Goal: Task Accomplishment & Management: Use online tool/utility

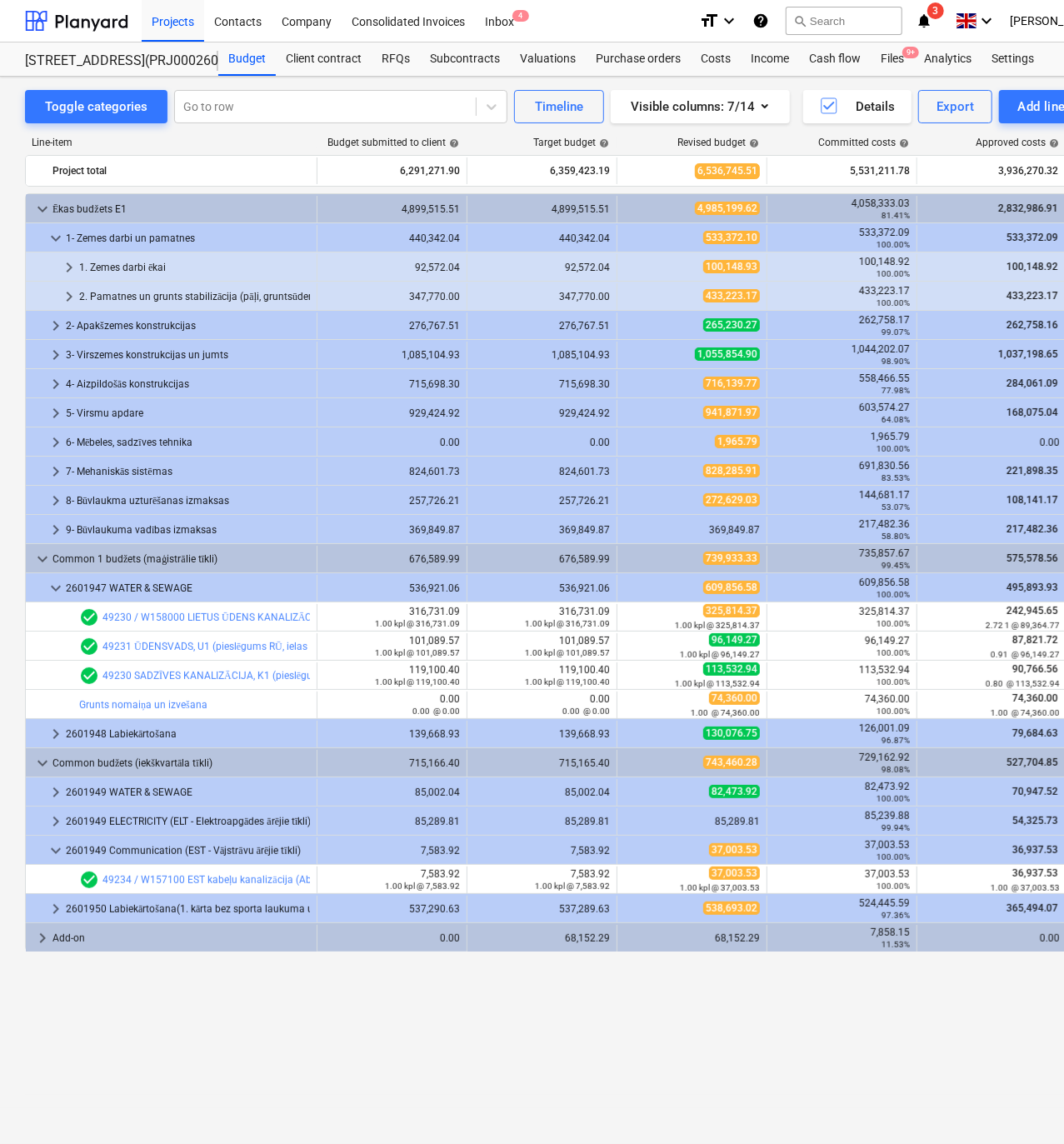
click at [932, 19] on icon "notifications" at bounding box center [924, 20] width 17 height 20
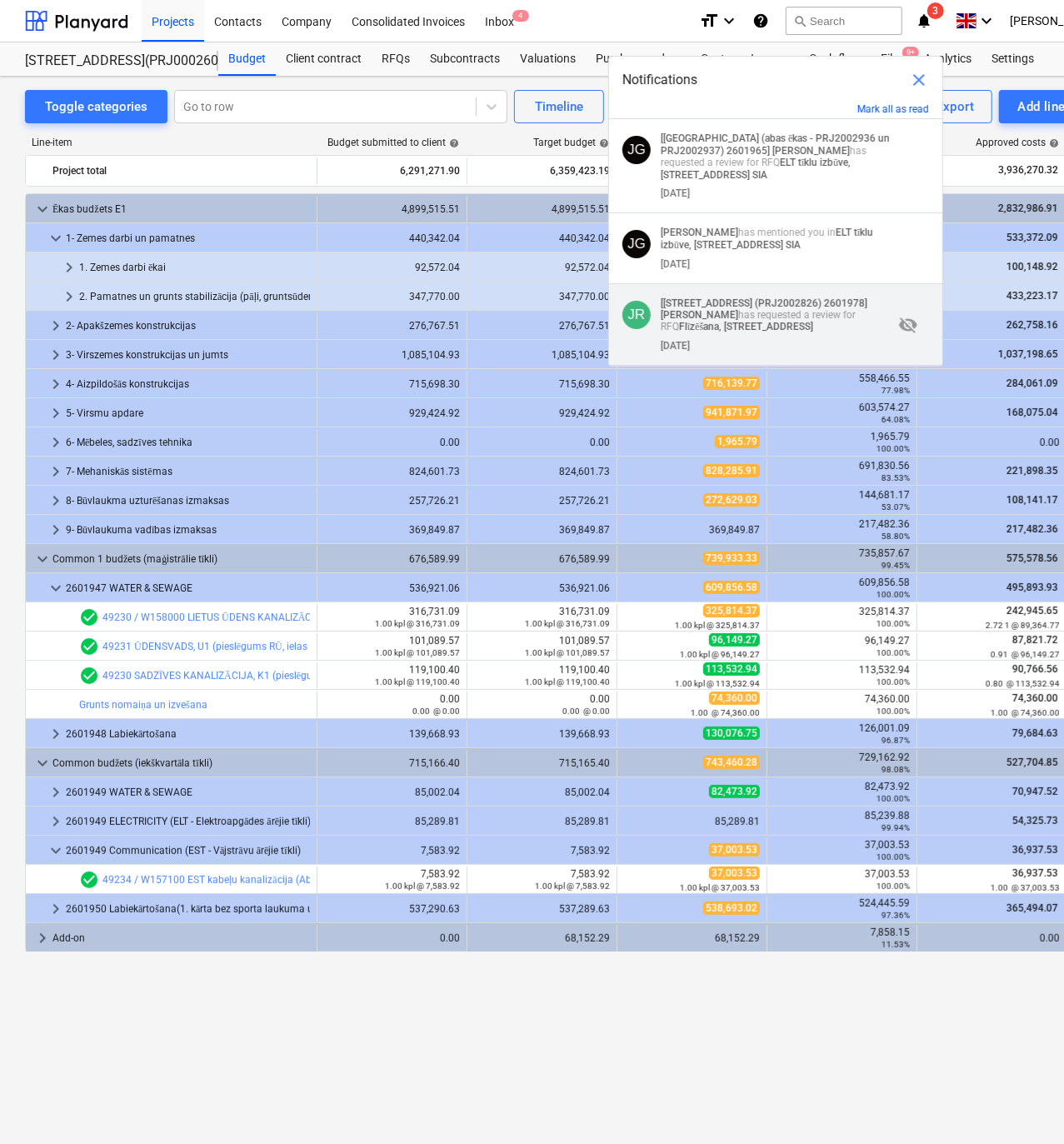
click at [762, 318] on p "[[STREET_ADDRESS] 2601978] [PERSON_NAME] has requested a review for RFQ Flīzēša…" at bounding box center [777, 315] width 232 height 36
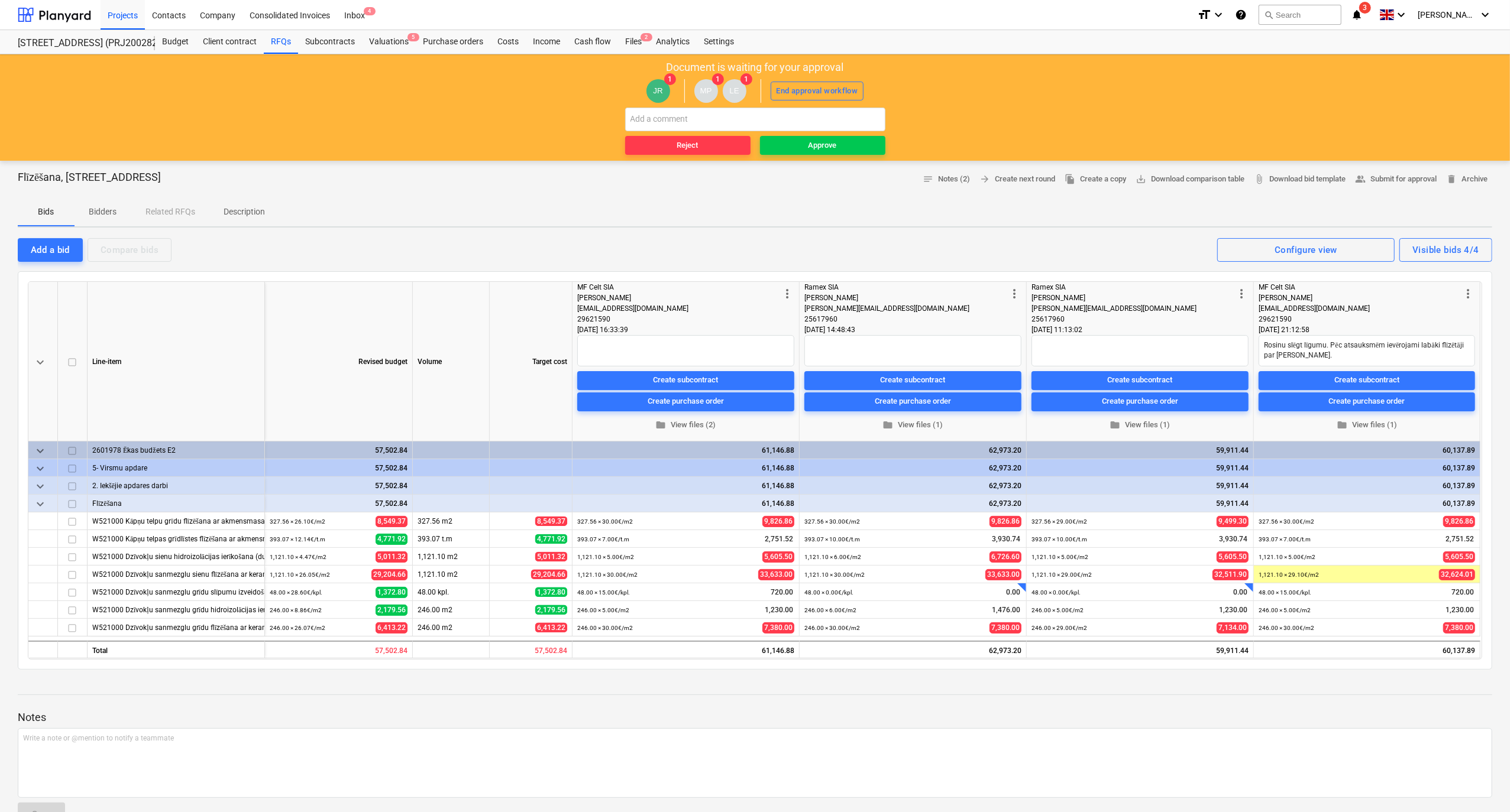
click at [755, 15] on icon "notifications" at bounding box center [1357, 15] width 12 height 14
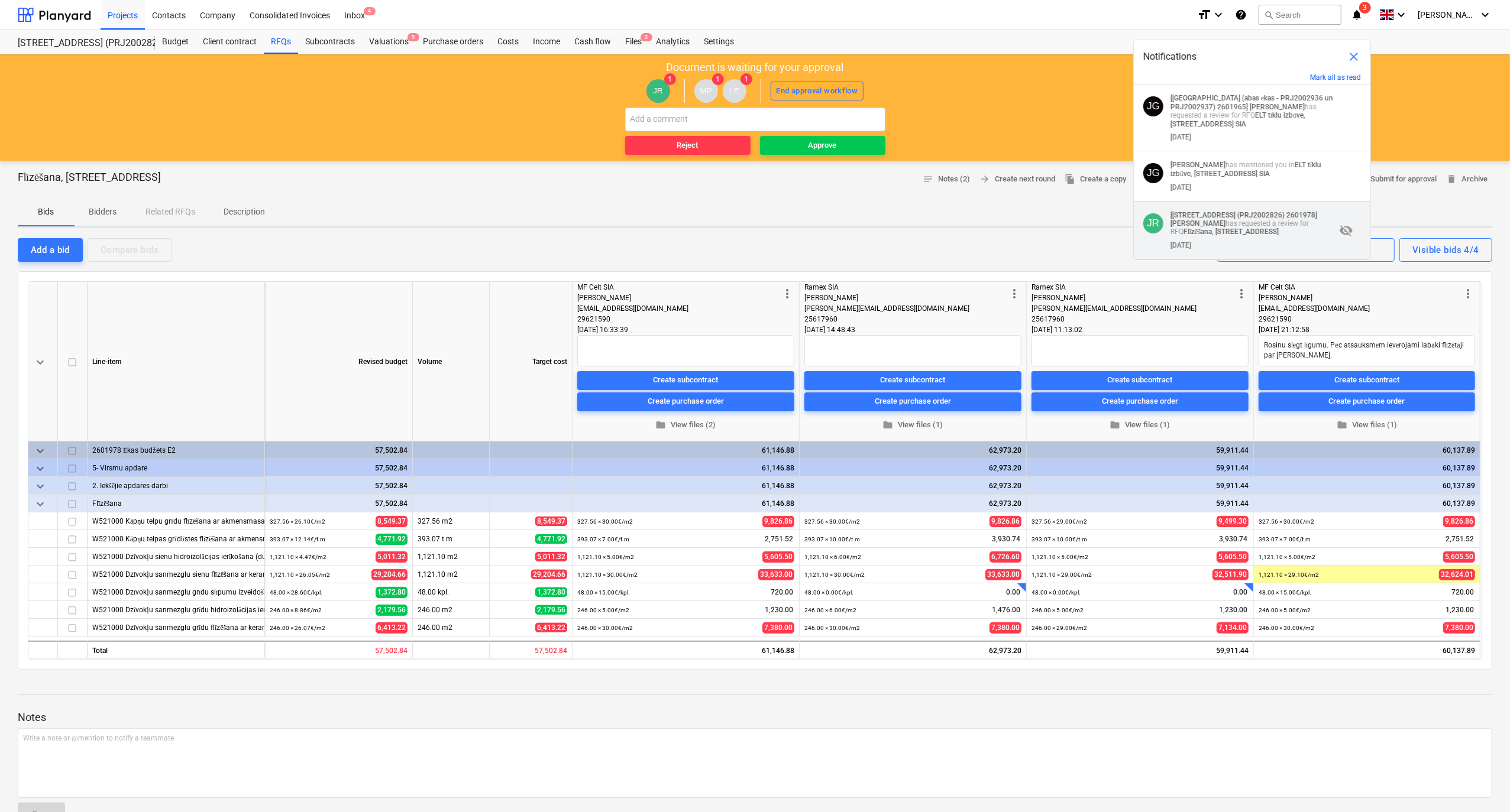
click at [755, 239] on div "[DATE]" at bounding box center [1252, 243] width 165 height 13
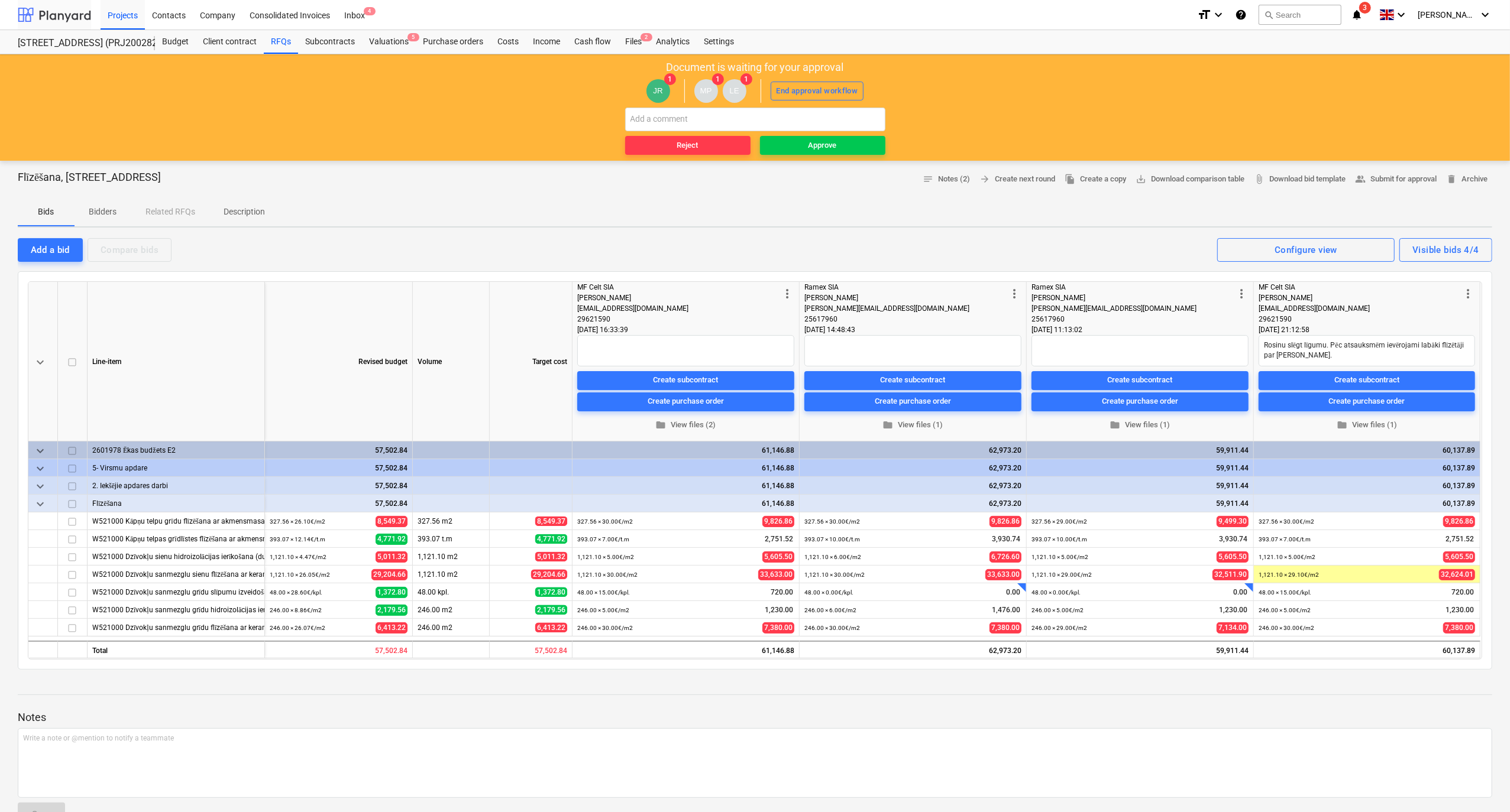
click at [56, 17] on div at bounding box center [54, 15] width 73 height 30
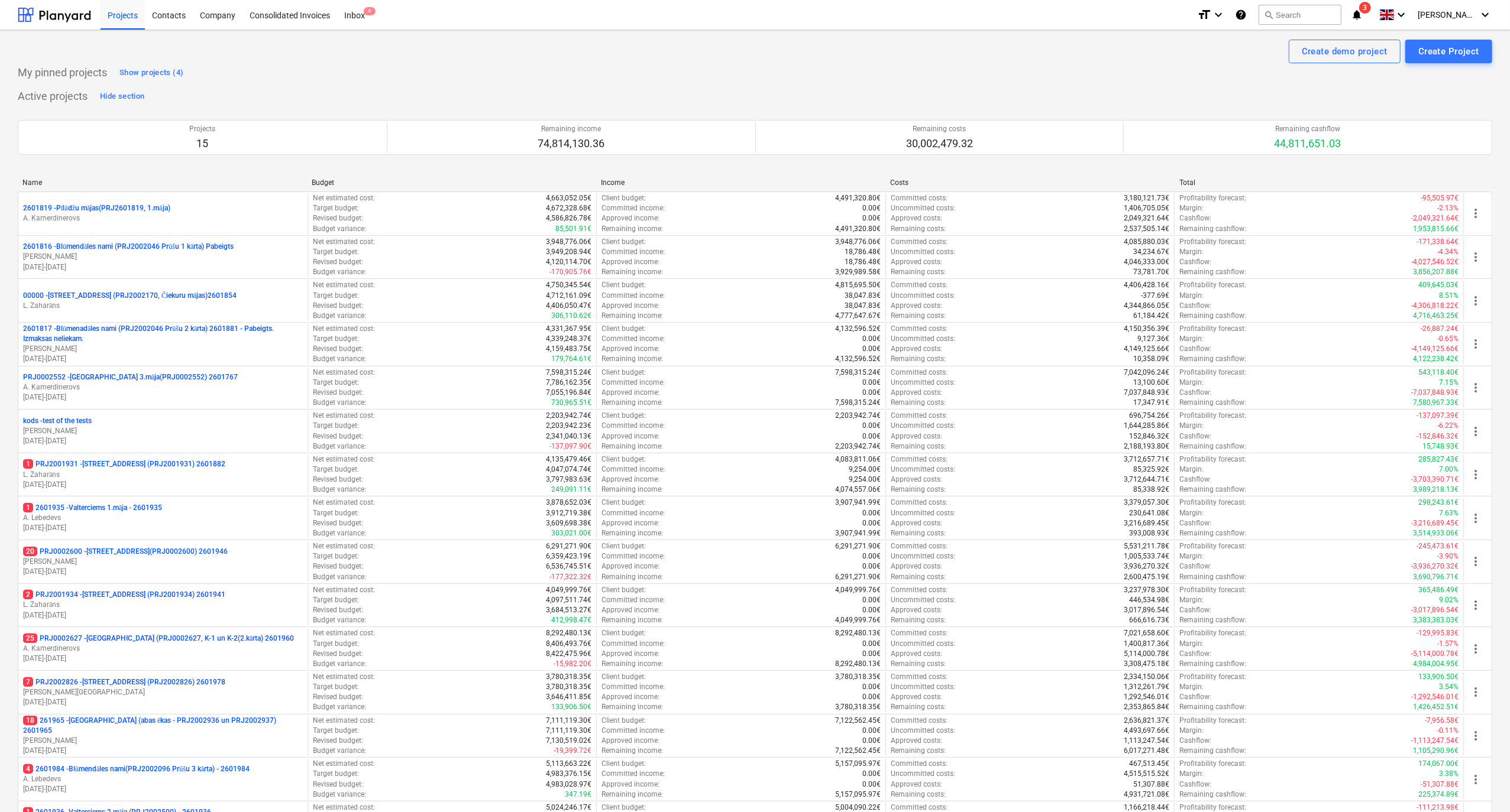
click at [755, 12] on icon "notifications" at bounding box center [1357, 15] width 12 height 14
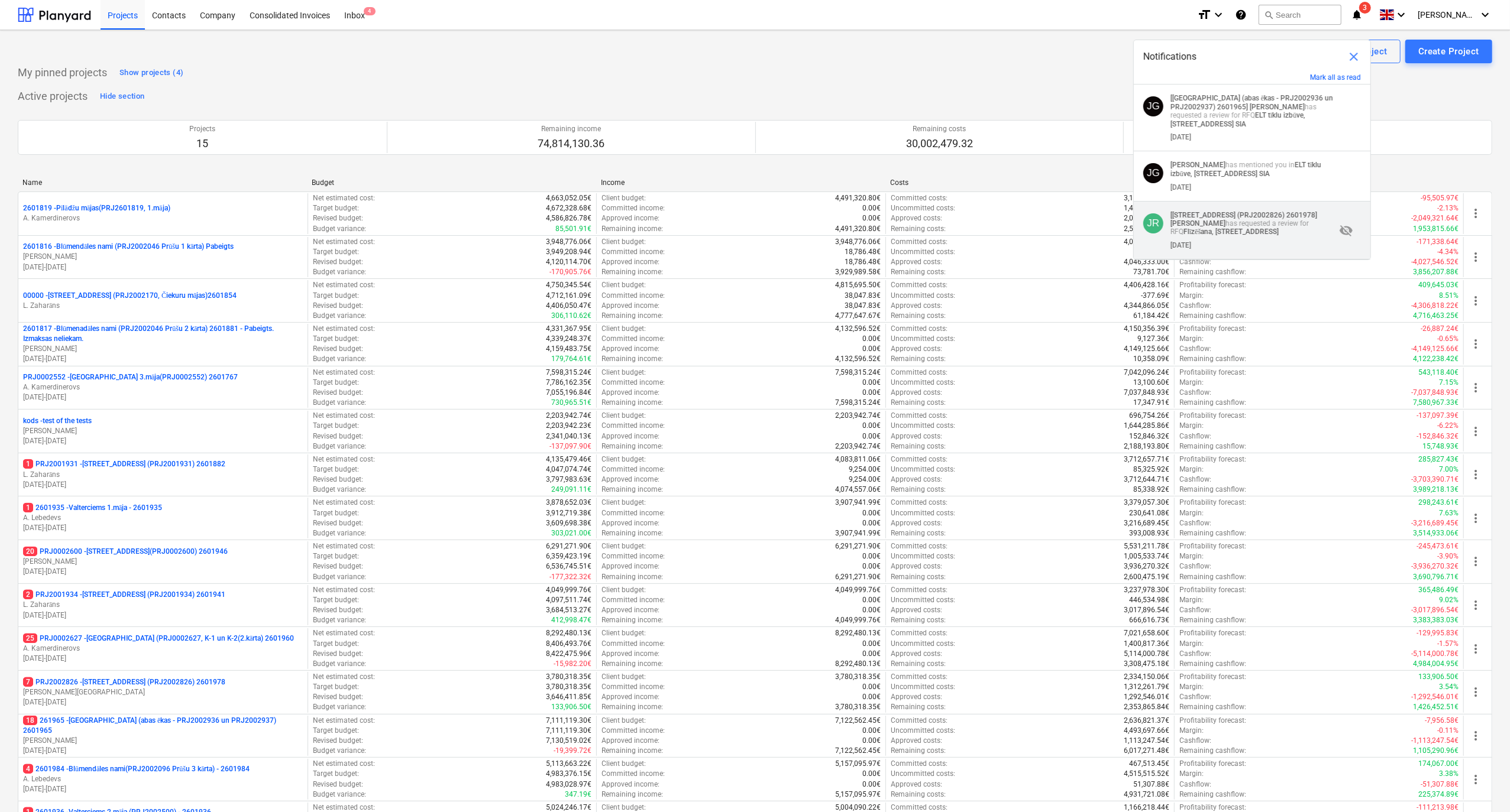
click at [755, 223] on p "[[STREET_ADDRESS] 2601978] [PERSON_NAME] has requested a review for RFQ Flīzēša…" at bounding box center [1252, 223] width 165 height 25
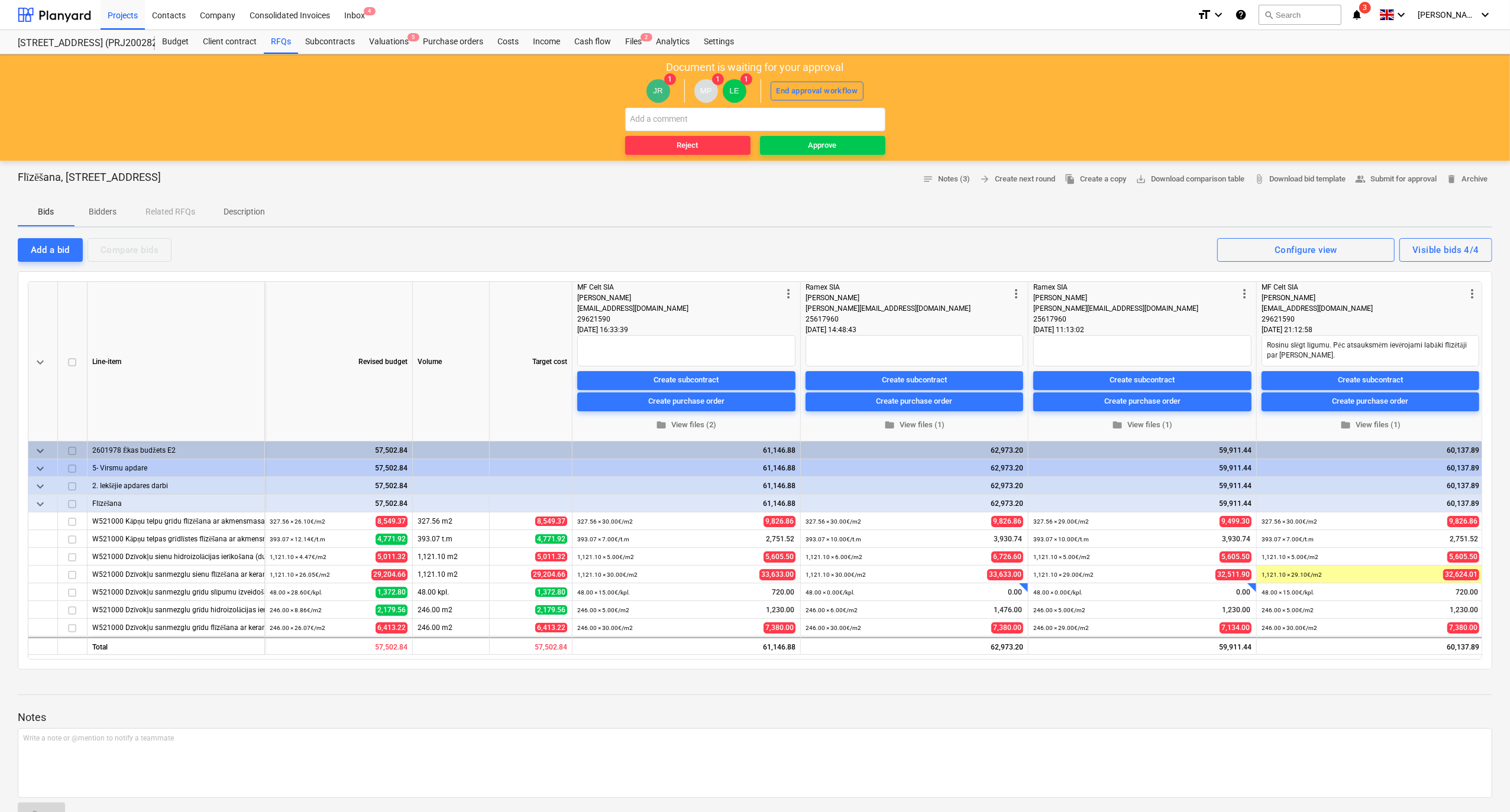
click at [755, 135] on div "Reject Approve" at bounding box center [755, 131] width 260 height 47
click at [755, 142] on span "Approve" at bounding box center [823, 146] width 116 height 14
type textarea "x"
